Goal: Task Accomplishment & Management: Use online tool/utility

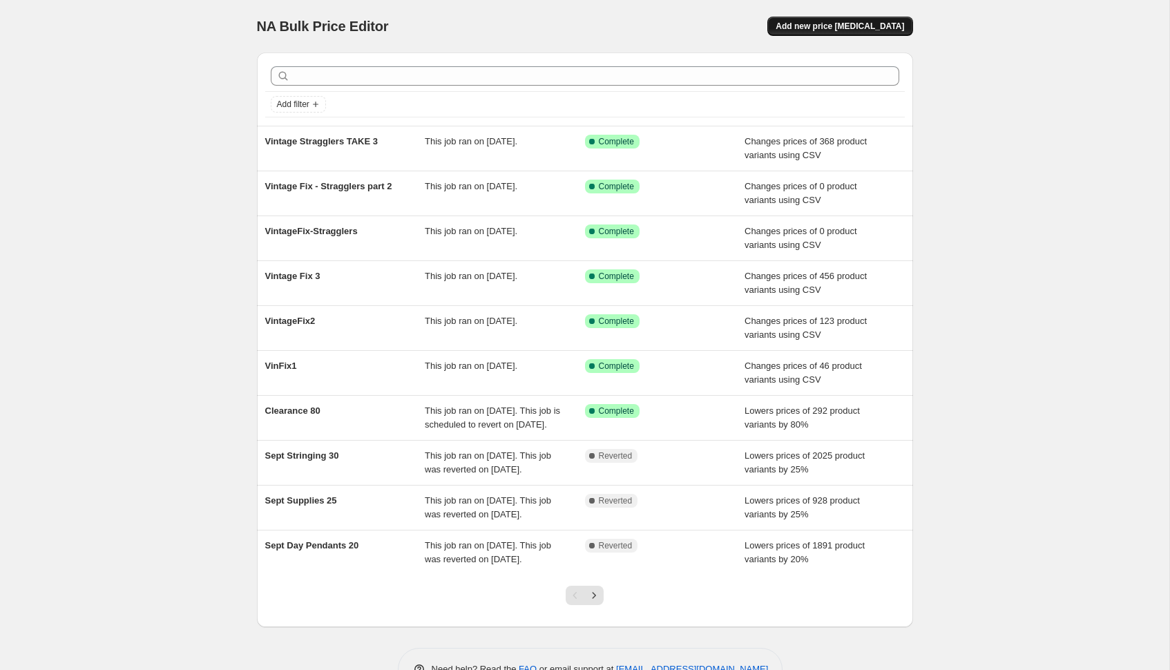
click at [850, 23] on span "Add new price change job" at bounding box center [840, 26] width 129 height 11
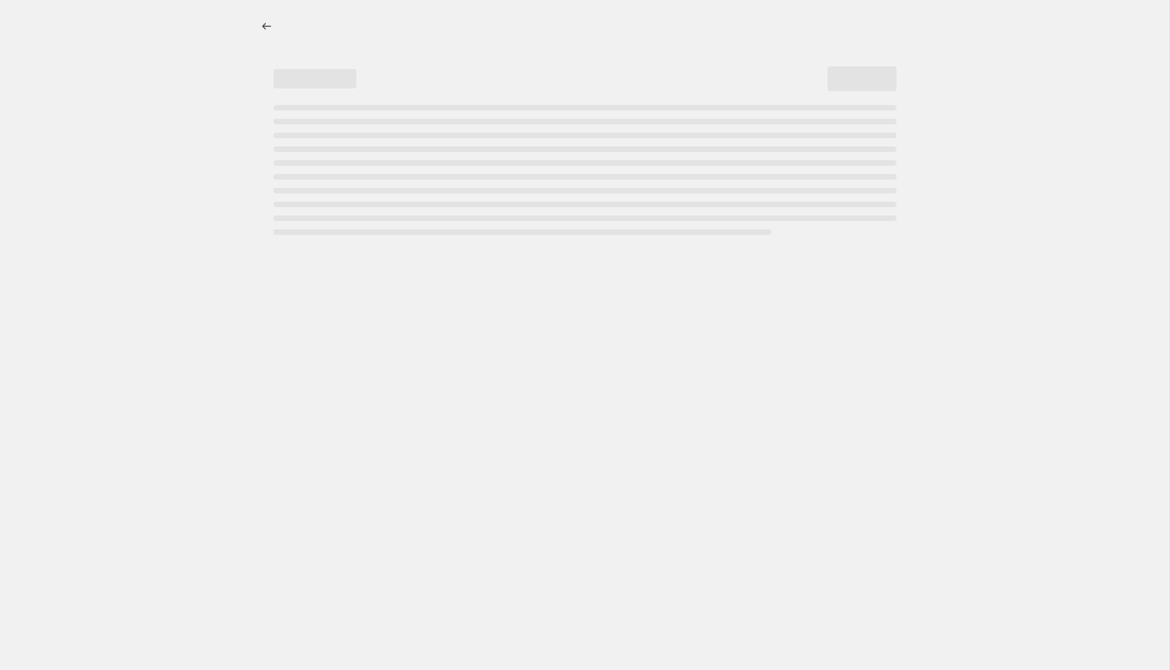
select select "percentage"
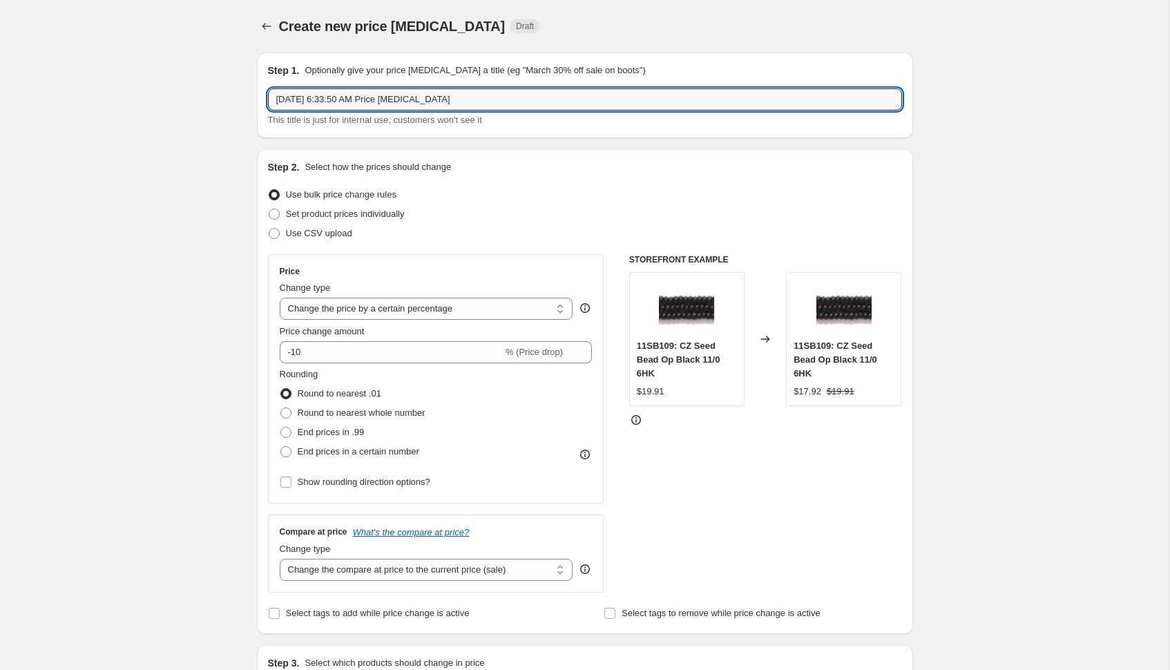
drag, startPoint x: 471, startPoint y: 102, endPoint x: 300, endPoint y: 43, distance: 181.1
click at [300, 43] on div "Create new price change job. This page is ready Create new price change job Dra…" at bounding box center [585, 683] width 690 height 1367
type input "Vintage Test"
click at [270, 234] on span at bounding box center [274, 233] width 11 height 11
click at [269, 229] on input "Use CSV upload" at bounding box center [269, 228] width 1 height 1
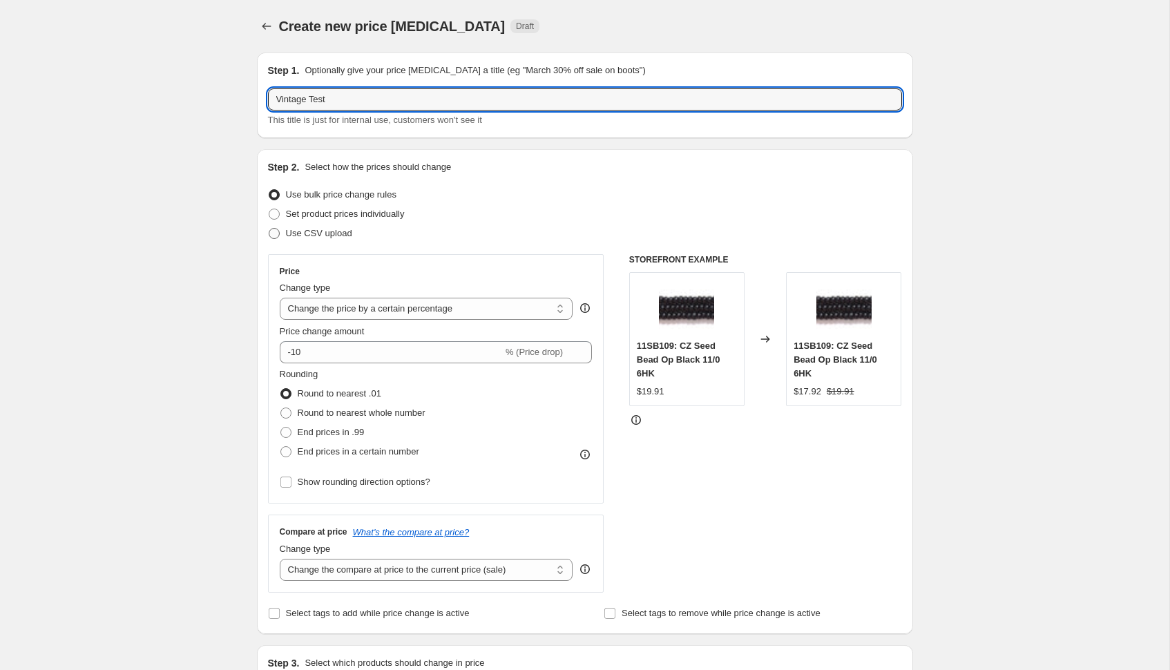
radio input "true"
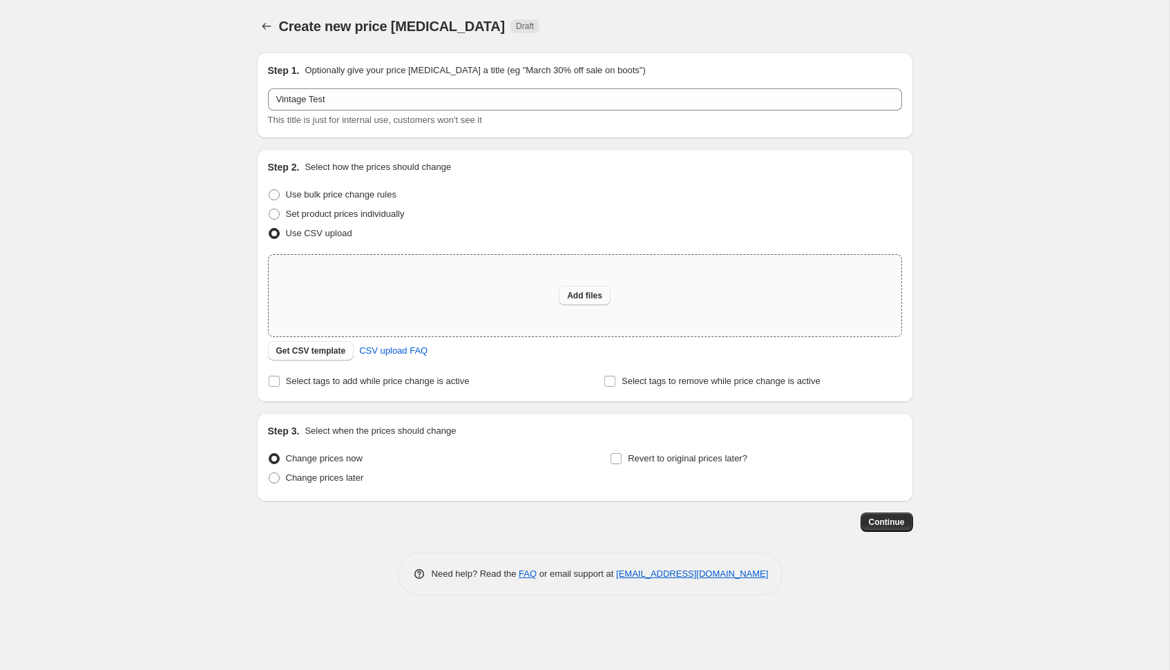
click at [580, 294] on span "Add files" at bounding box center [584, 295] width 35 height 11
type input "C:\fakepath\vintest.csv"
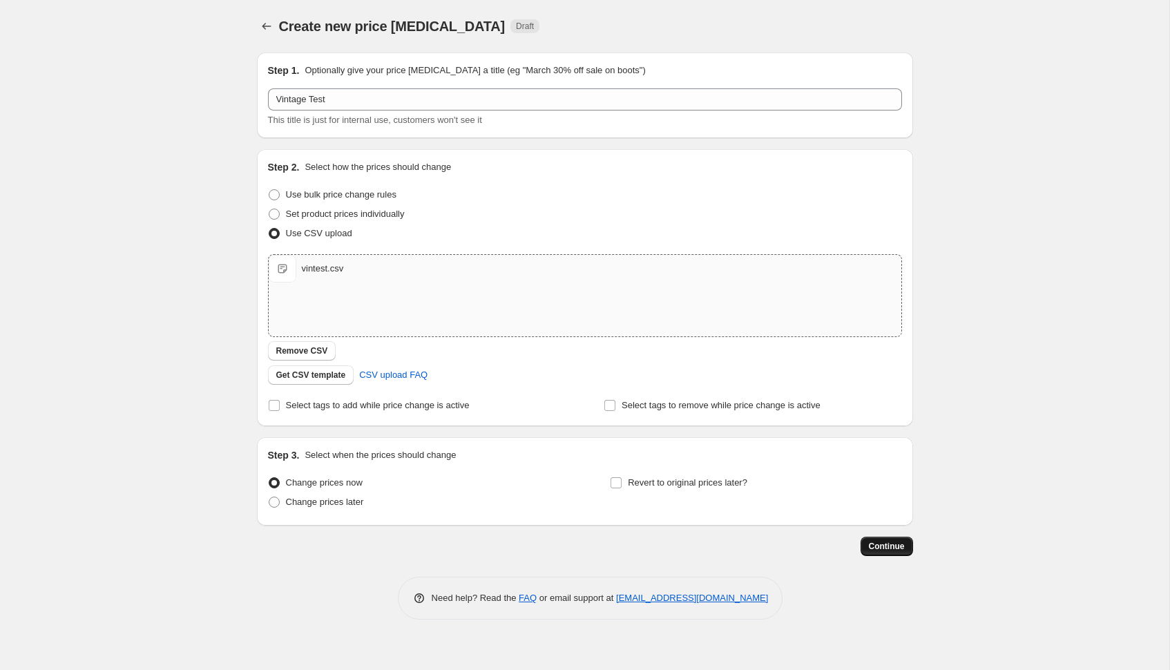
click at [895, 547] on span "Continue" at bounding box center [887, 546] width 36 height 11
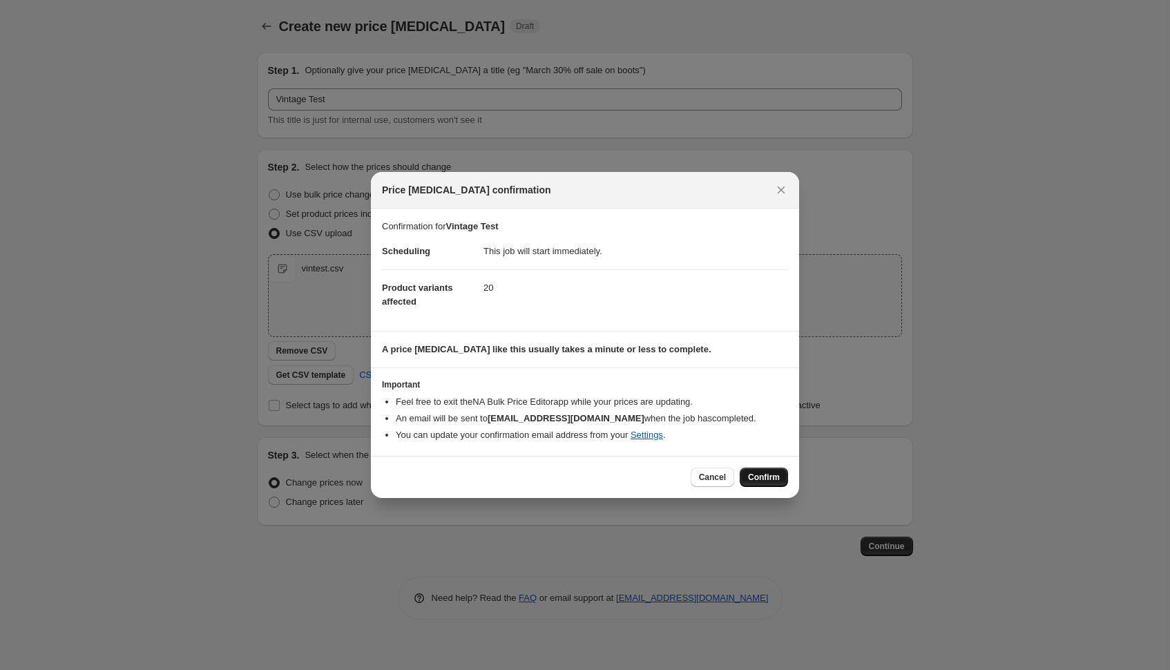
click at [759, 477] on span "Confirm" at bounding box center [764, 477] width 32 height 11
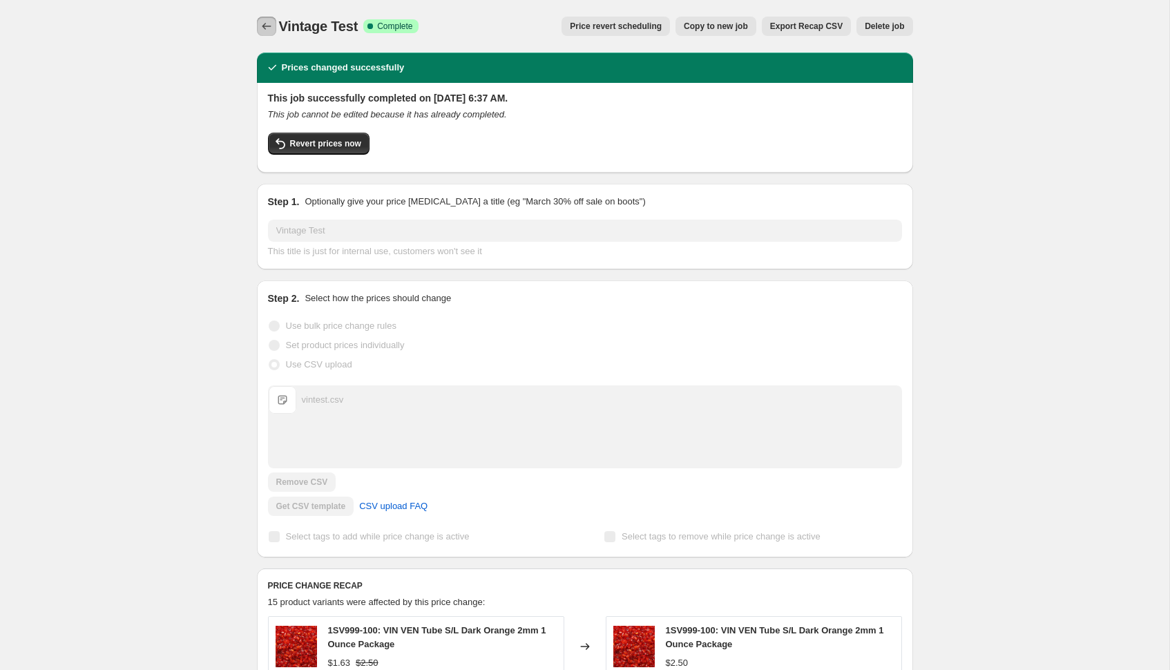
click at [269, 28] on icon "Price change jobs" at bounding box center [267, 26] width 14 height 14
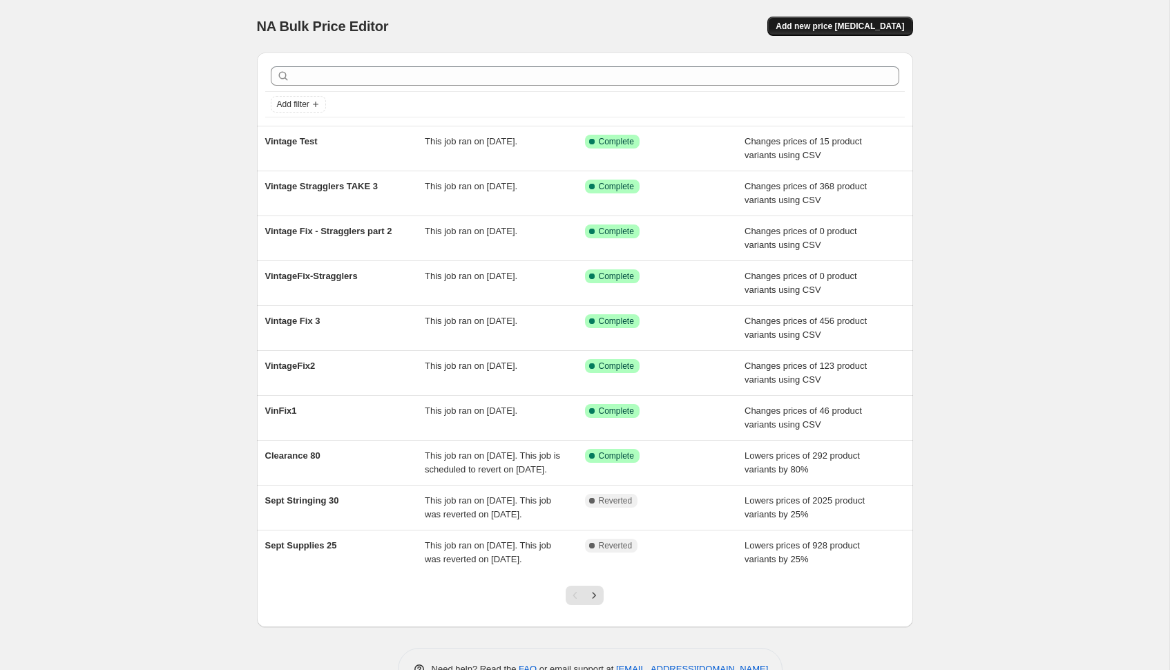
click at [871, 20] on button "Add new price [MEDICAL_DATA]" at bounding box center [840, 26] width 145 height 19
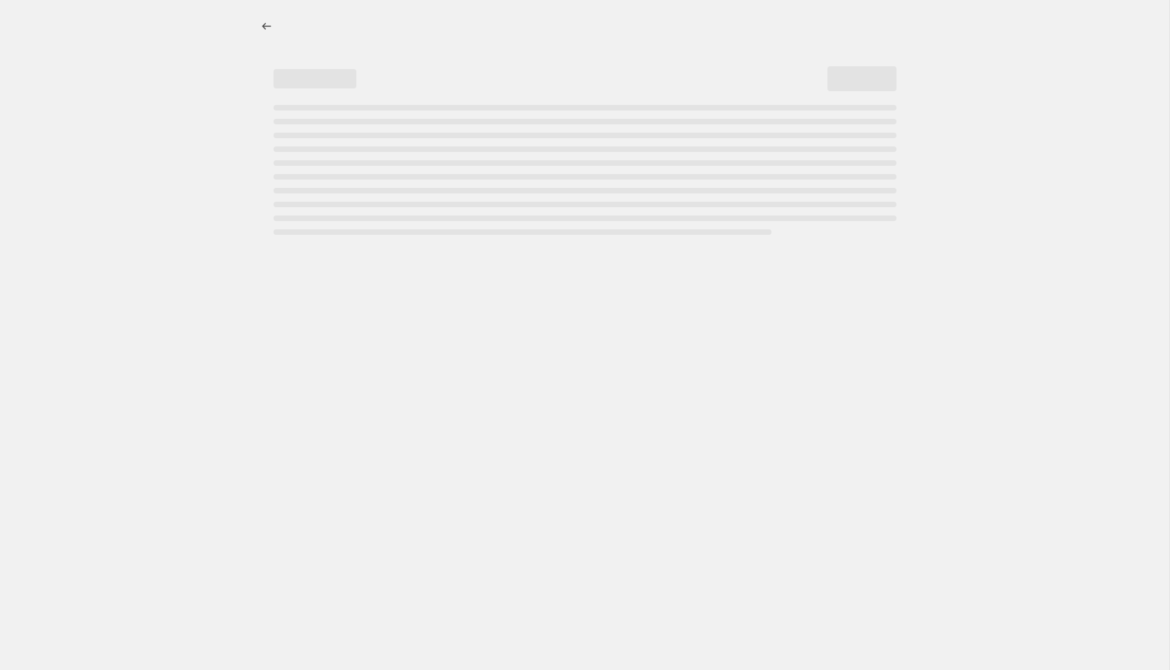
select select "percentage"
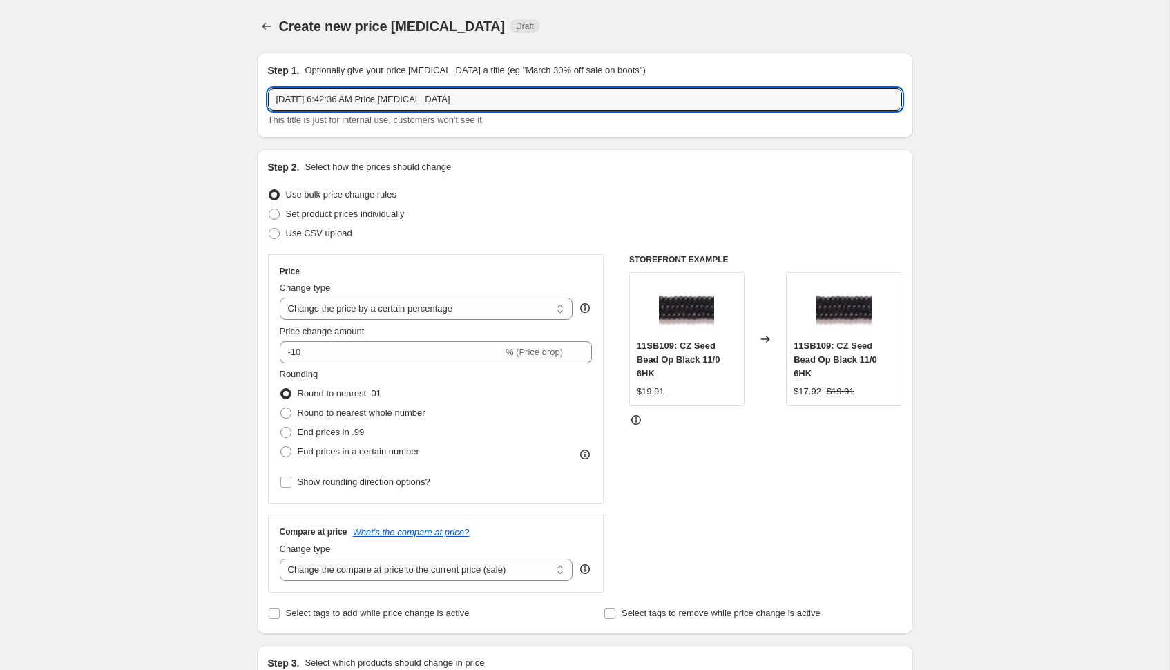
drag, startPoint x: 475, startPoint y: 99, endPoint x: 292, endPoint y: 81, distance: 184.0
click at [292, 81] on div "Step 1. Optionally give your price change job a title (eg "March 30% off sale o…" at bounding box center [585, 96] width 634 height 64
type input "Vintage Off Sale"
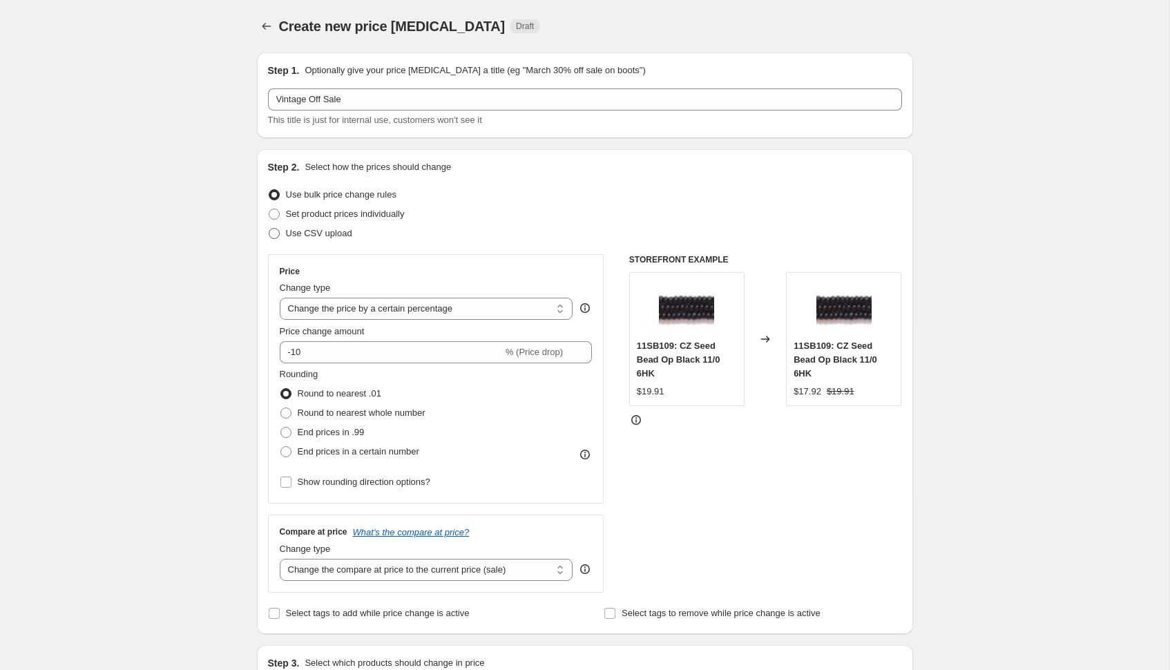
click at [288, 234] on span "Use CSV upload" at bounding box center [319, 233] width 66 height 10
click at [269, 229] on input "Use CSV upload" at bounding box center [269, 228] width 1 height 1
radio input "true"
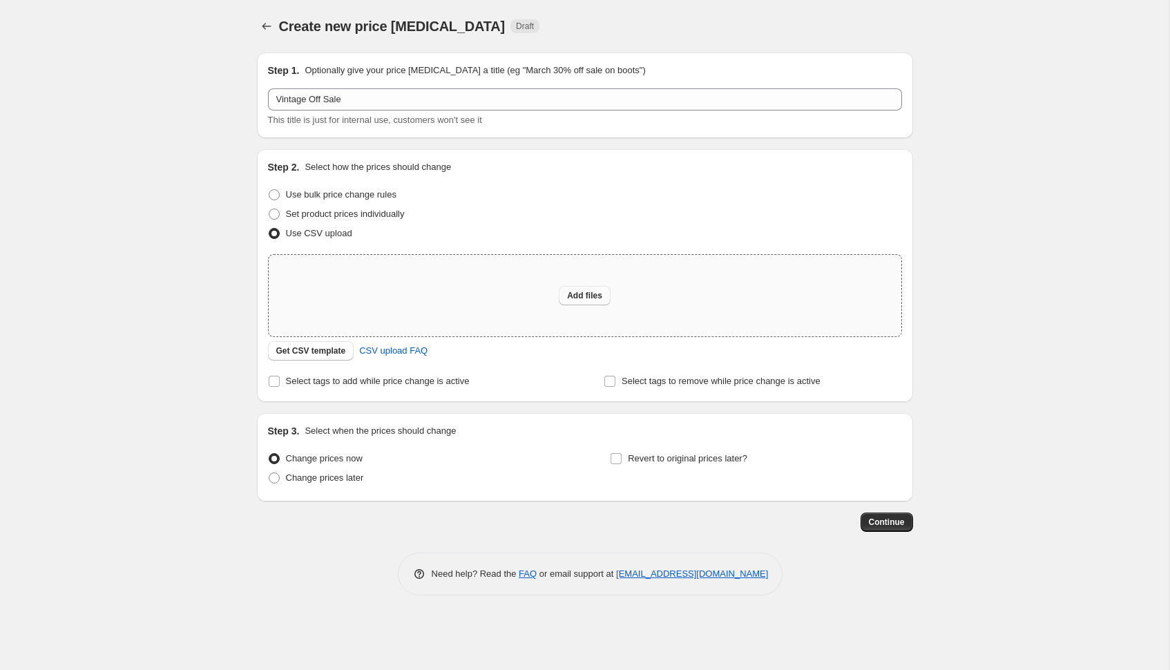
click at [582, 288] on button "Add files" at bounding box center [585, 295] width 52 height 19
type input "C:\fakepath\Vintage-NoSale.csv"
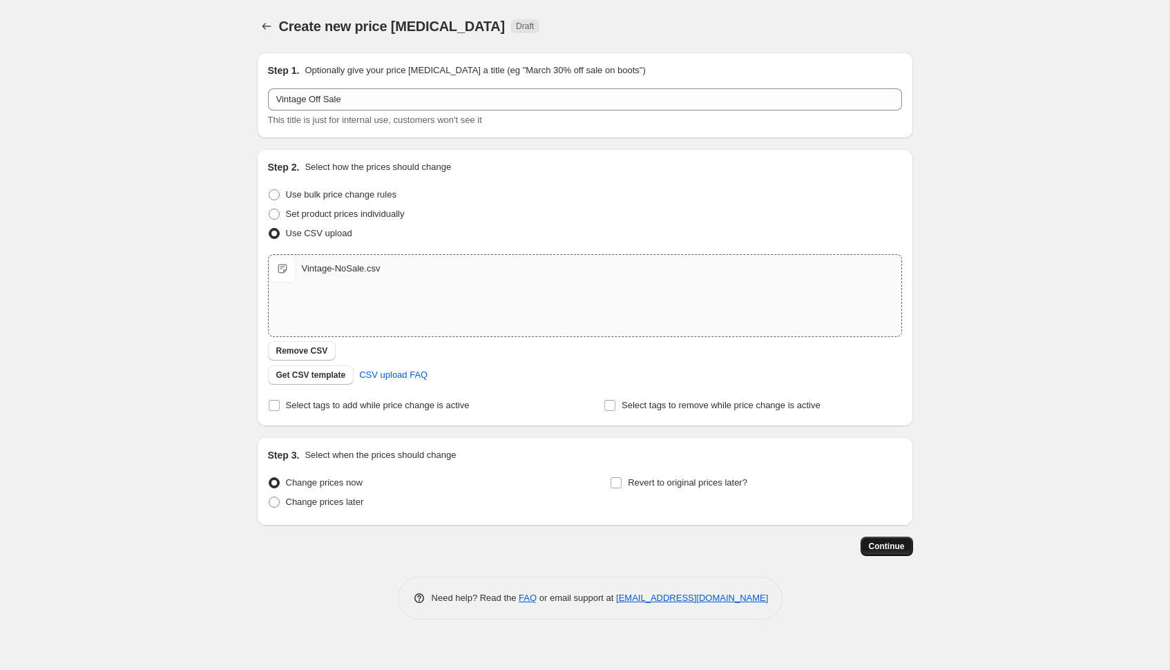
click at [887, 542] on span "Continue" at bounding box center [887, 546] width 36 height 11
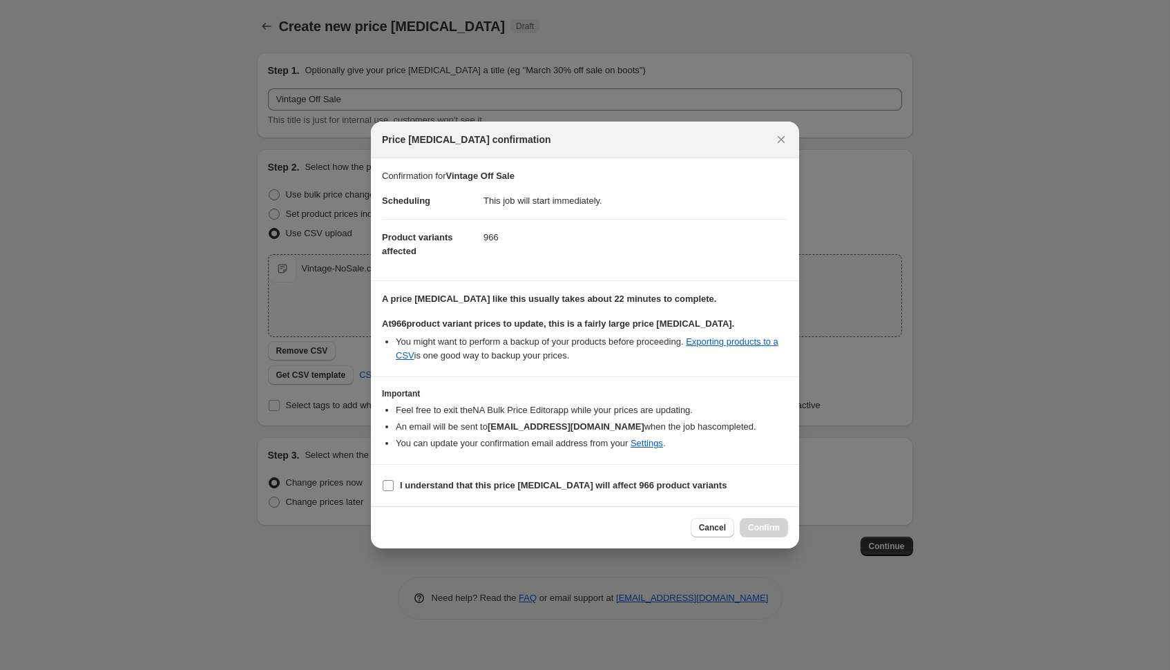
click at [620, 484] on b "I understand that this price change job will affect 966 product variants" at bounding box center [563, 485] width 327 height 10
click at [394, 484] on input "I understand that this price change job will affect 966 product variants" at bounding box center [388, 485] width 11 height 11
checkbox input "true"
drag, startPoint x: 761, startPoint y: 526, endPoint x: 743, endPoint y: 481, distance: 48.4
click at [743, 481] on div "Price change job confirmation Confirmation for Vintage Off Sale Scheduling This…" at bounding box center [585, 336] width 428 height 428
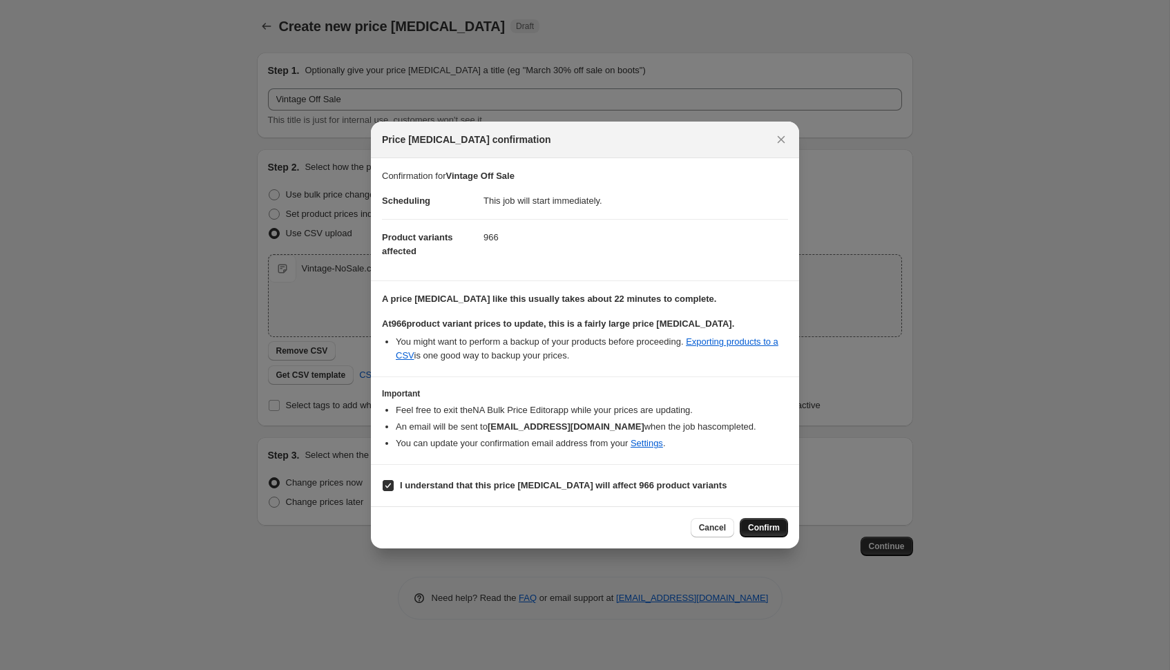
click at [772, 523] on span "Confirm" at bounding box center [764, 527] width 32 height 11
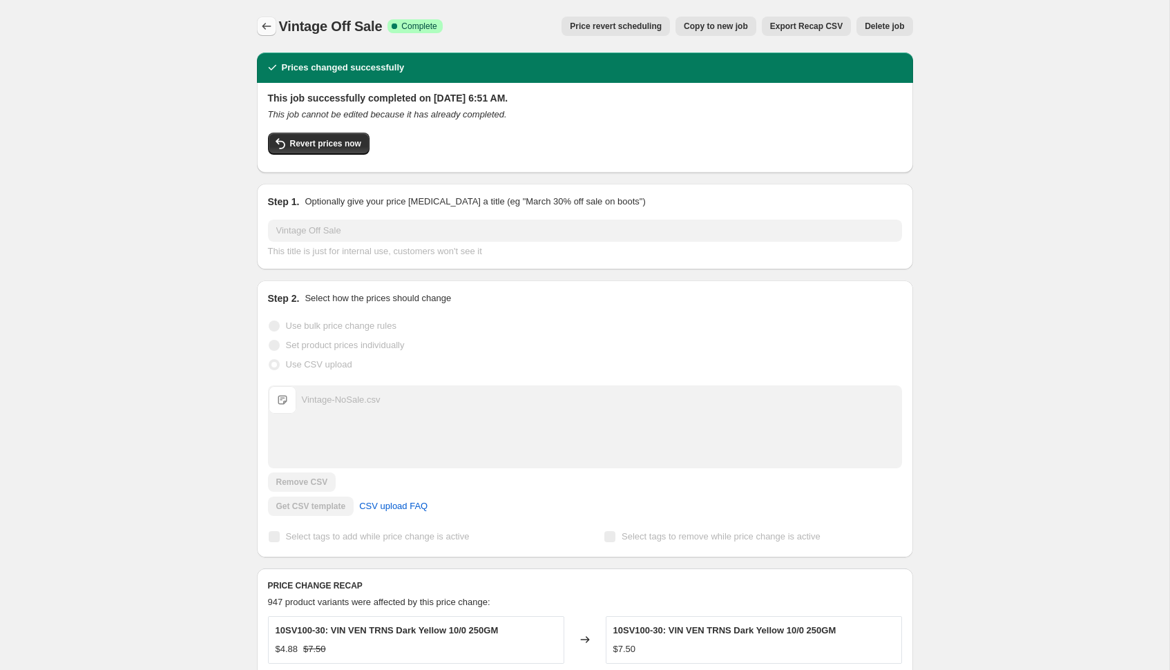
click at [262, 28] on icon "Price change jobs" at bounding box center [267, 26] width 14 height 14
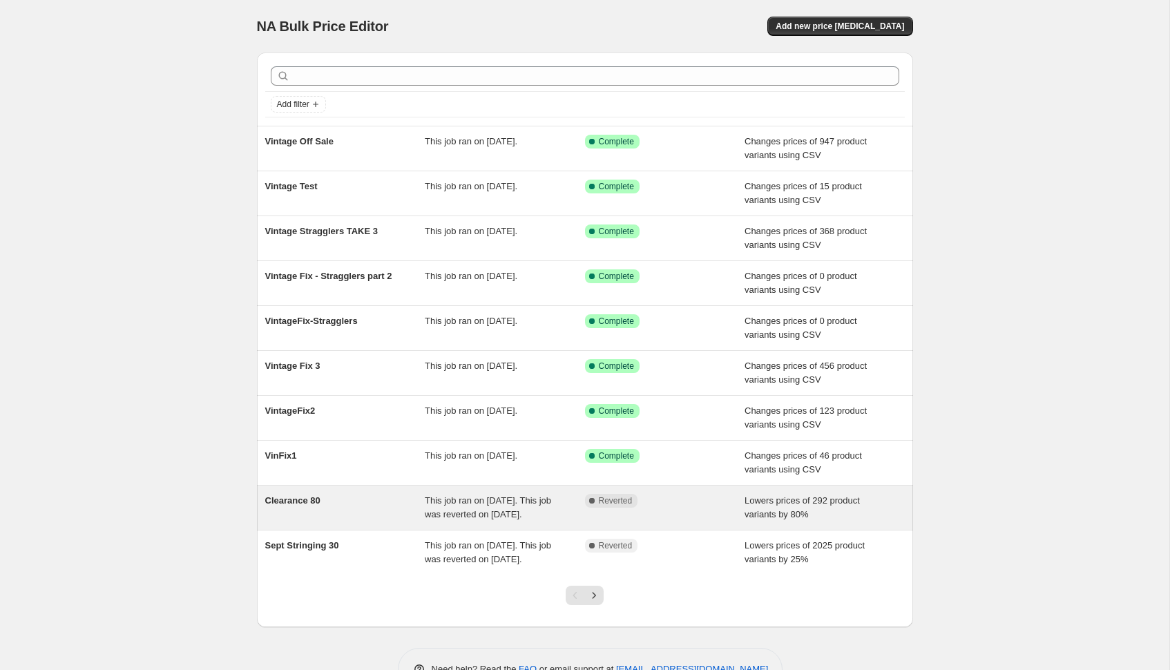
click at [459, 509] on span "This job ran on September 10, 2025. This job was reverted on September 19, 2025." at bounding box center [488, 507] width 126 height 24
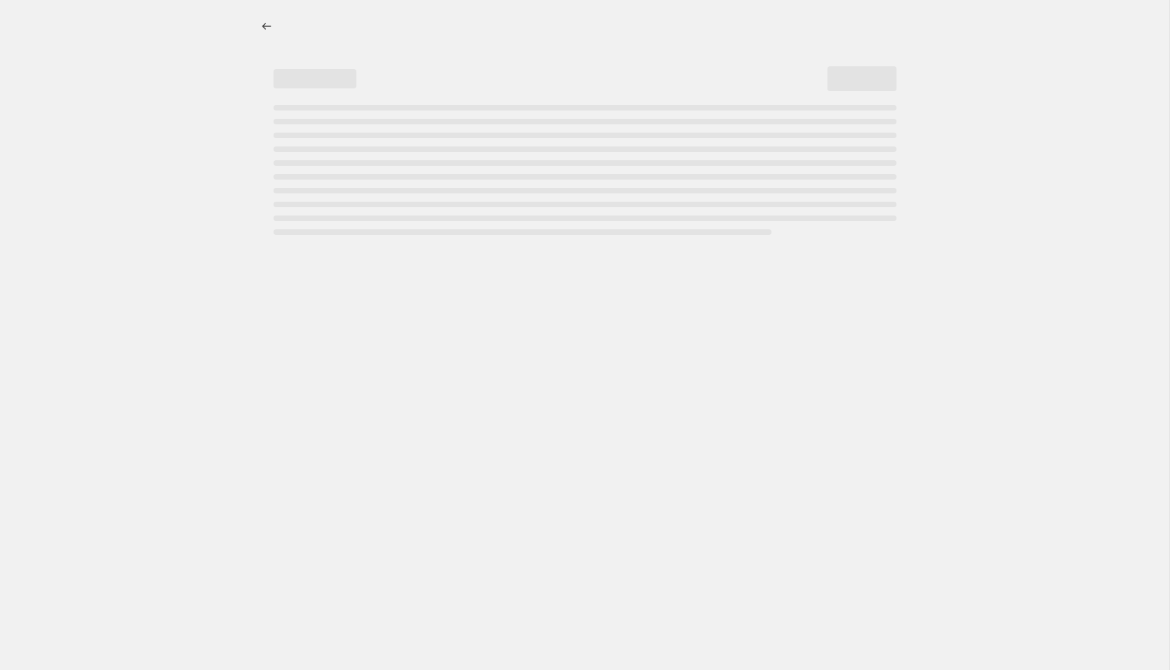
select select "percentage"
select select "collection"
select select "vendor"
select select "not_equal"
select select "product_status"
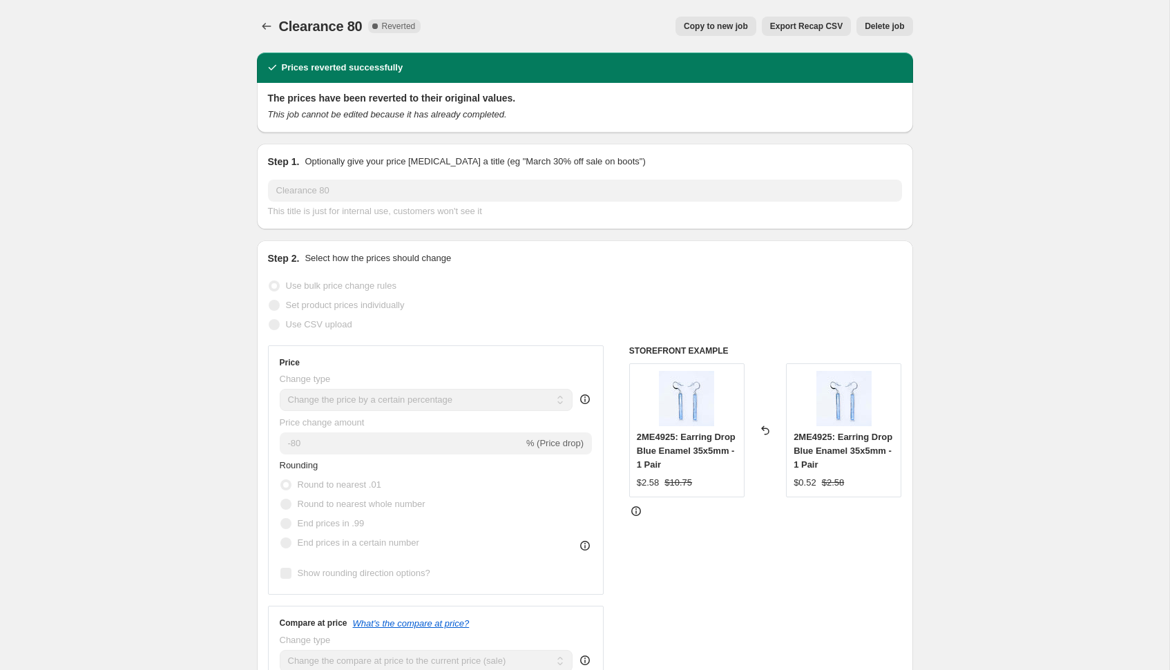
click at [695, 21] on span "Copy to new job" at bounding box center [716, 26] width 64 height 11
select select "percentage"
select select "collection"
select select "vendor"
select select "not_equal"
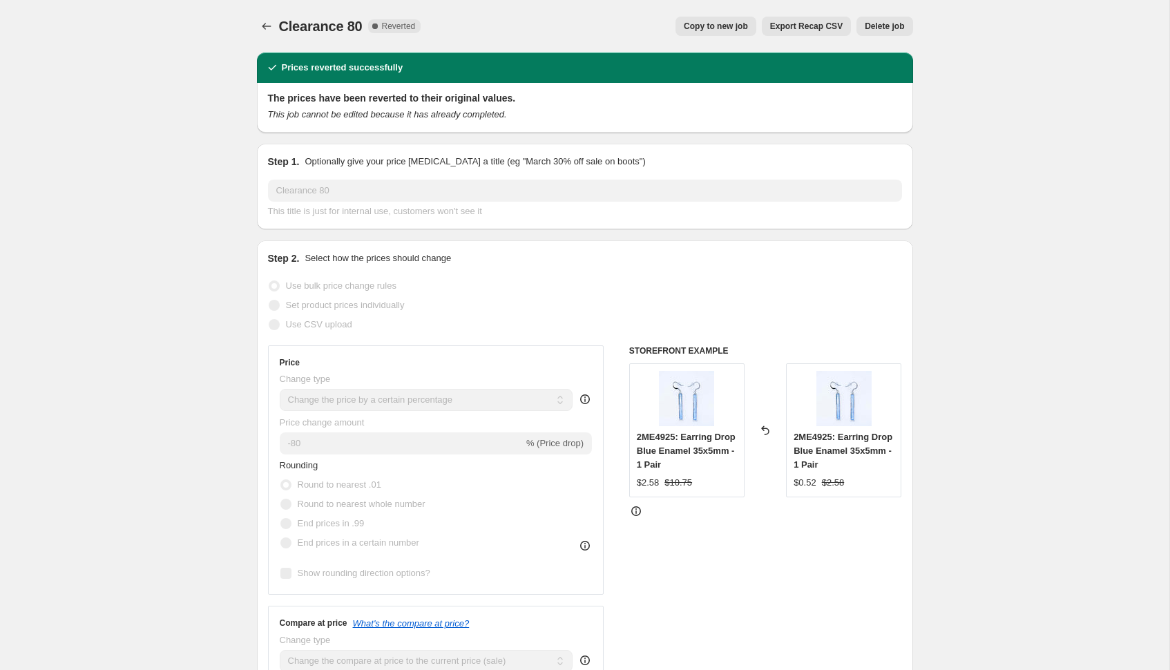
select select "product_status"
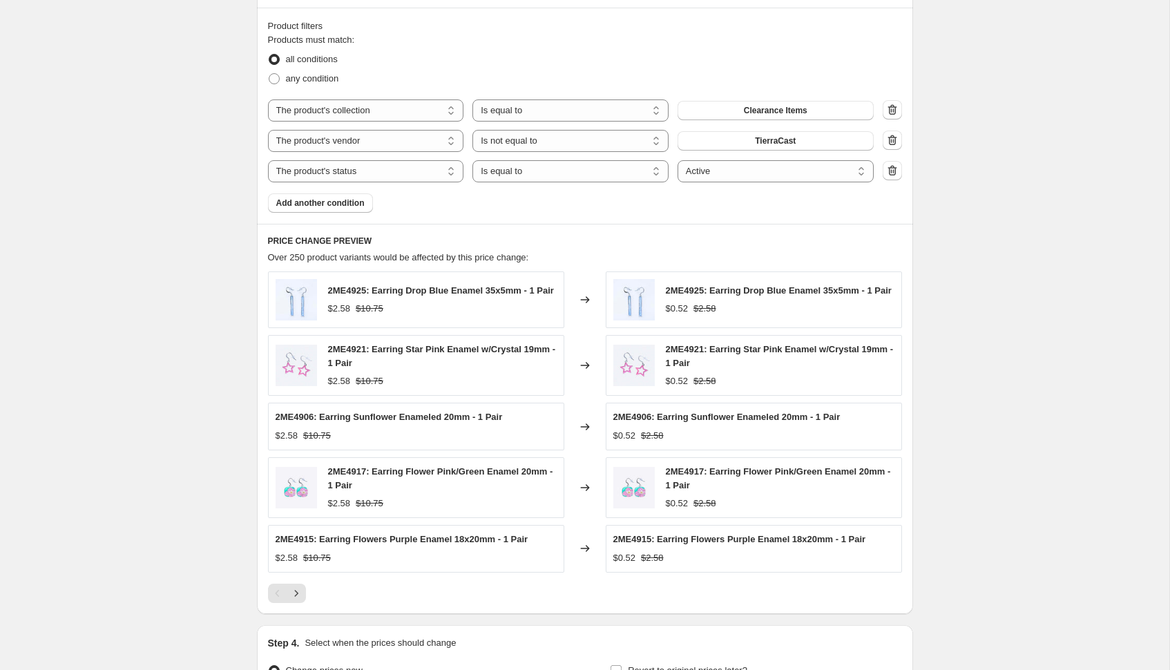
scroll to position [999, 0]
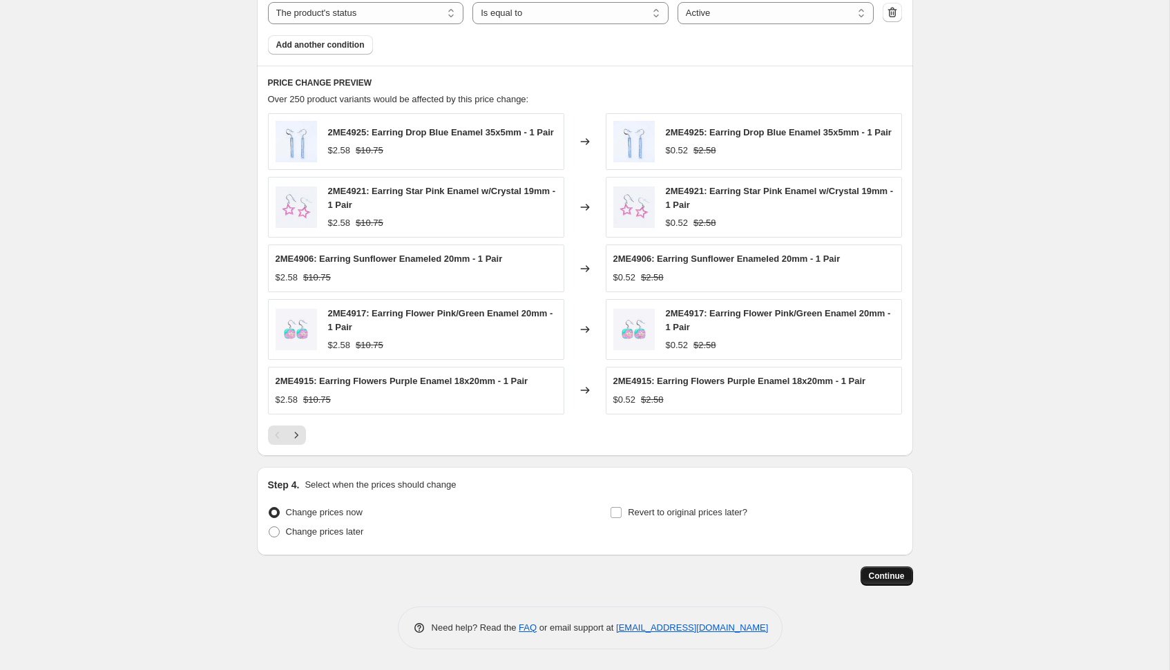
click at [888, 572] on span "Continue" at bounding box center [887, 576] width 36 height 11
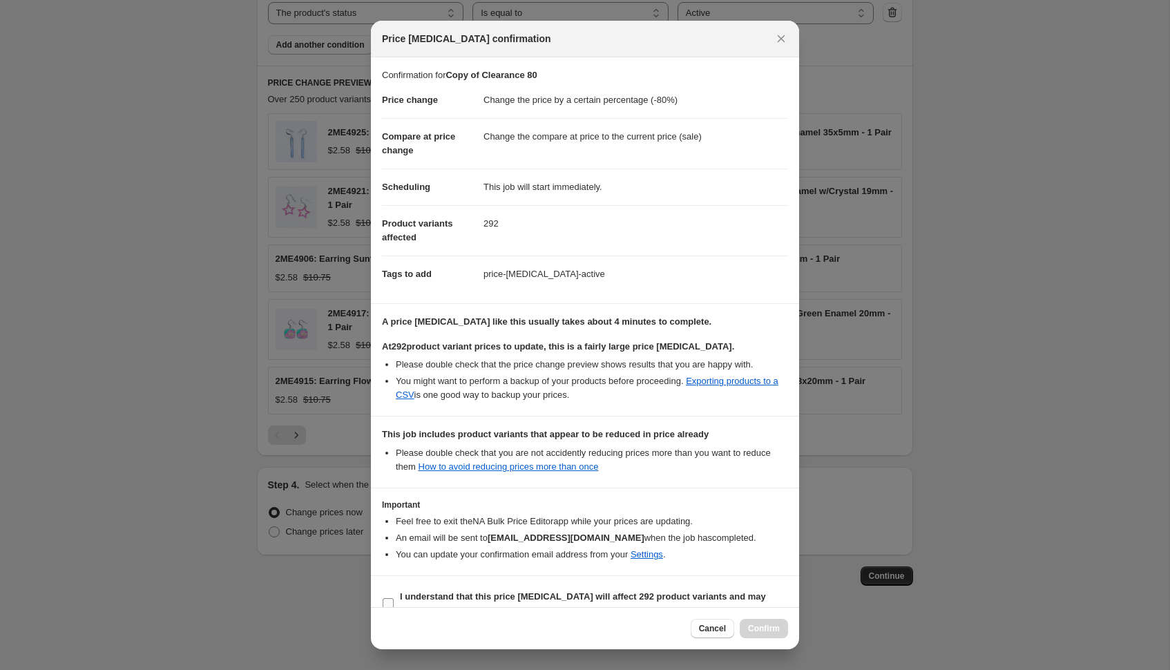
click at [593, 593] on b "I understand that this price change job will affect 292 product variants and ma…" at bounding box center [583, 603] width 366 height 24
click at [394, 598] on input "I understand that this price change job will affect 292 product variants and ma…" at bounding box center [388, 603] width 11 height 11
checkbox input "true"
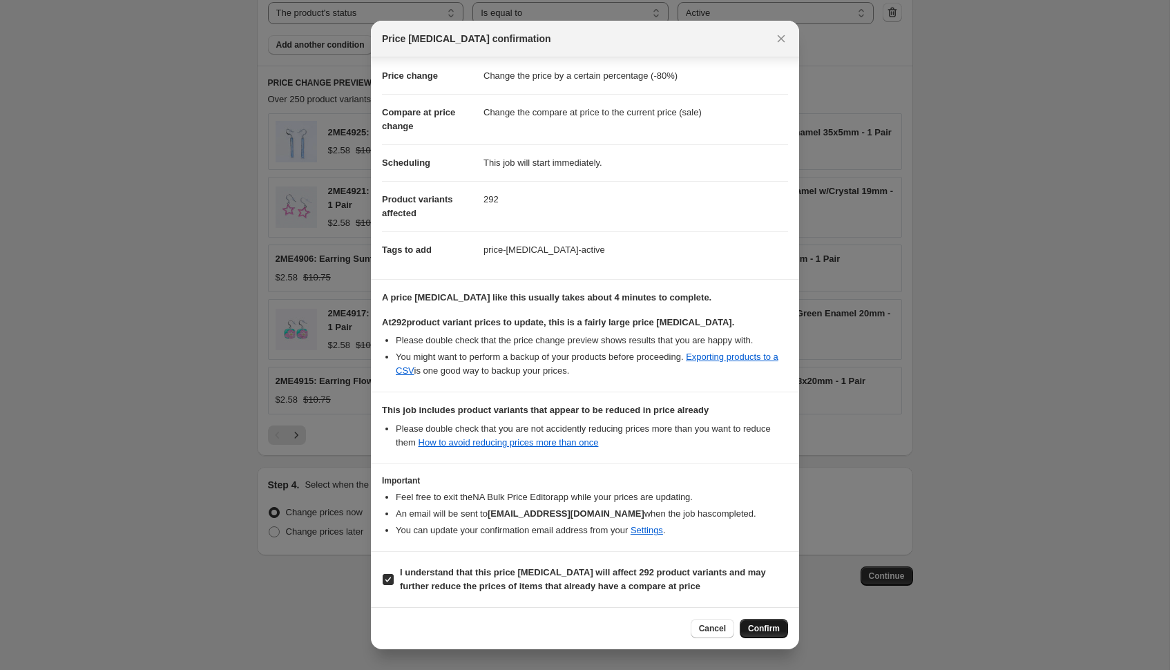
click at [766, 627] on span "Confirm" at bounding box center [764, 628] width 32 height 11
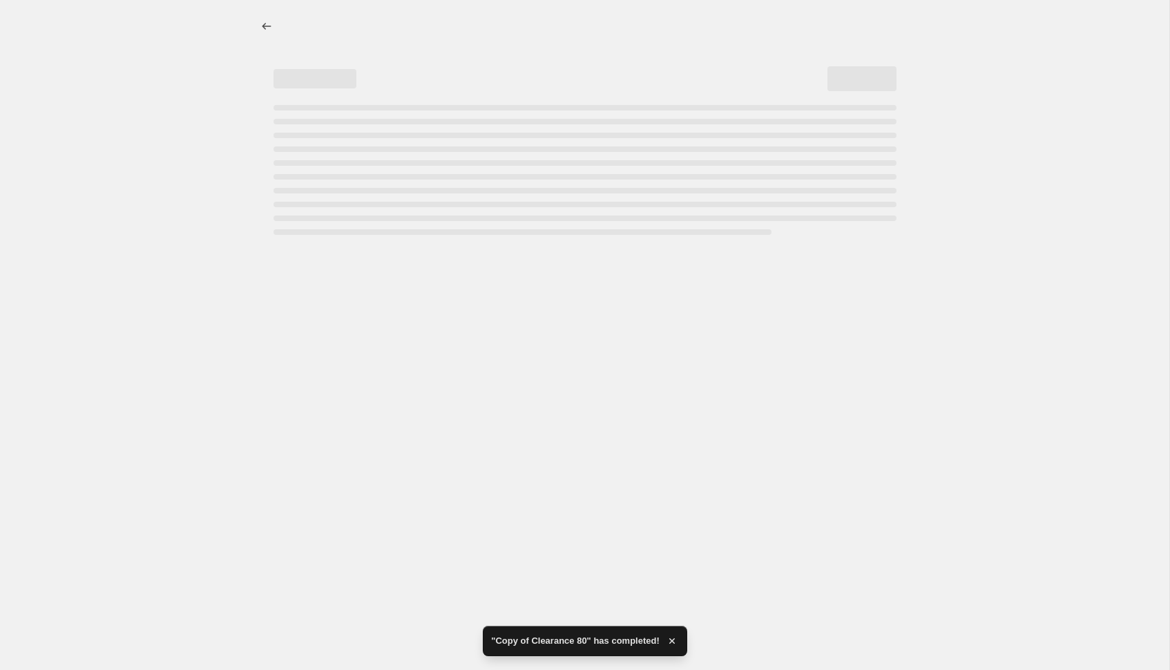
select select "percentage"
select select "collection"
select select "vendor"
select select "not_equal"
select select "product_status"
